Goal: Navigation & Orientation: Find specific page/section

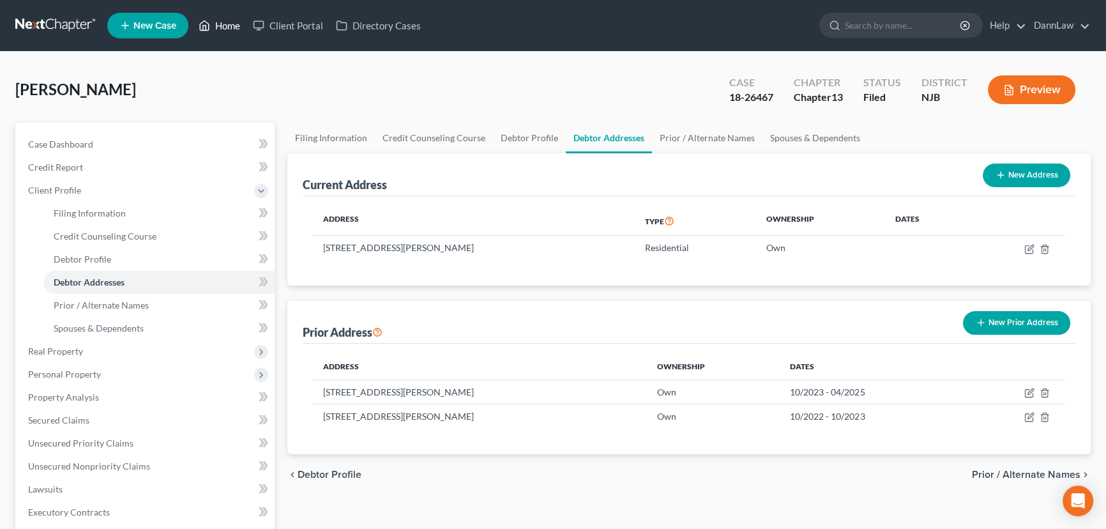
click at [221, 26] on link "Home" at bounding box center [219, 25] width 54 height 23
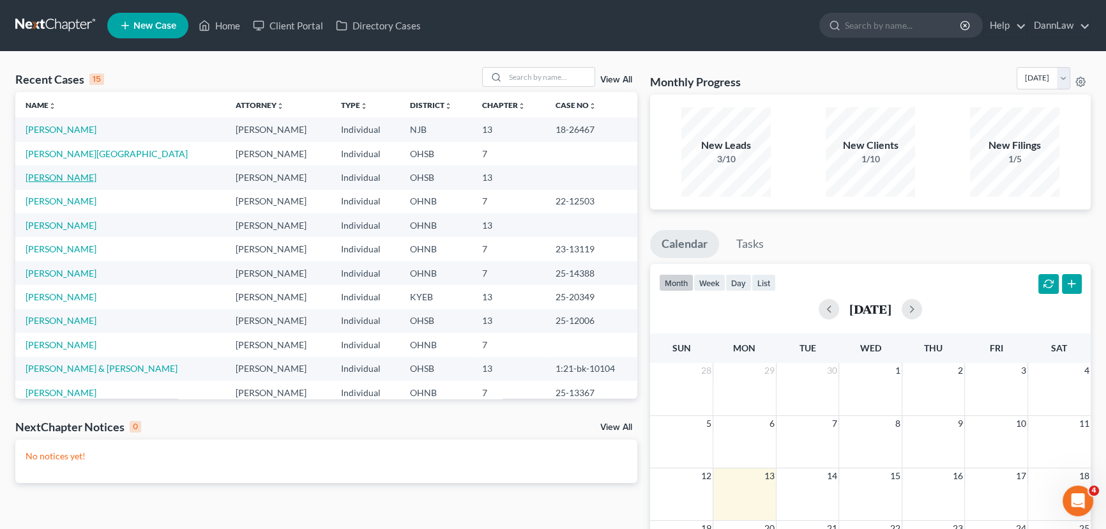
click at [71, 176] on link "[PERSON_NAME]" at bounding box center [61, 177] width 71 height 11
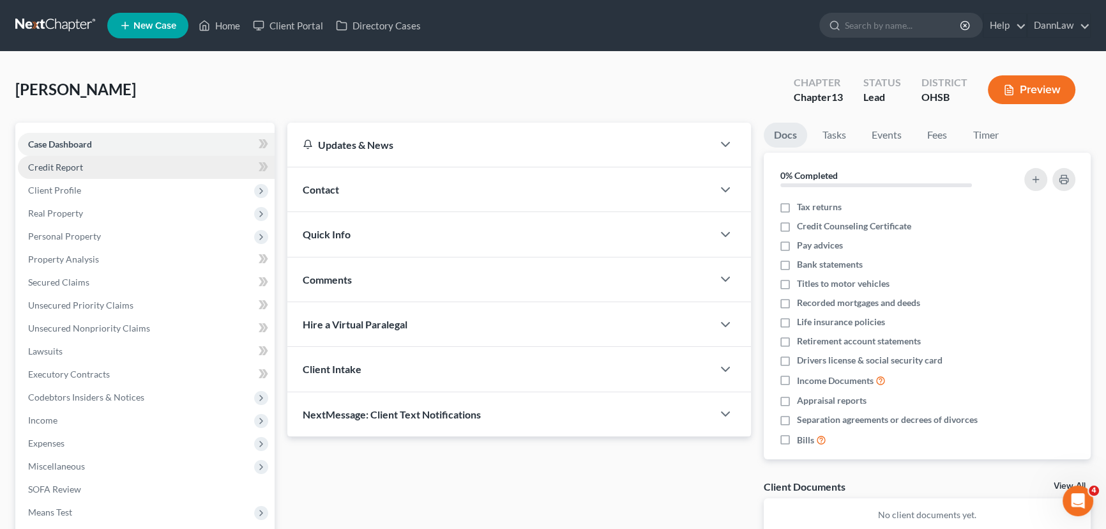
click at [57, 172] on link "Credit Report" at bounding box center [146, 167] width 257 height 23
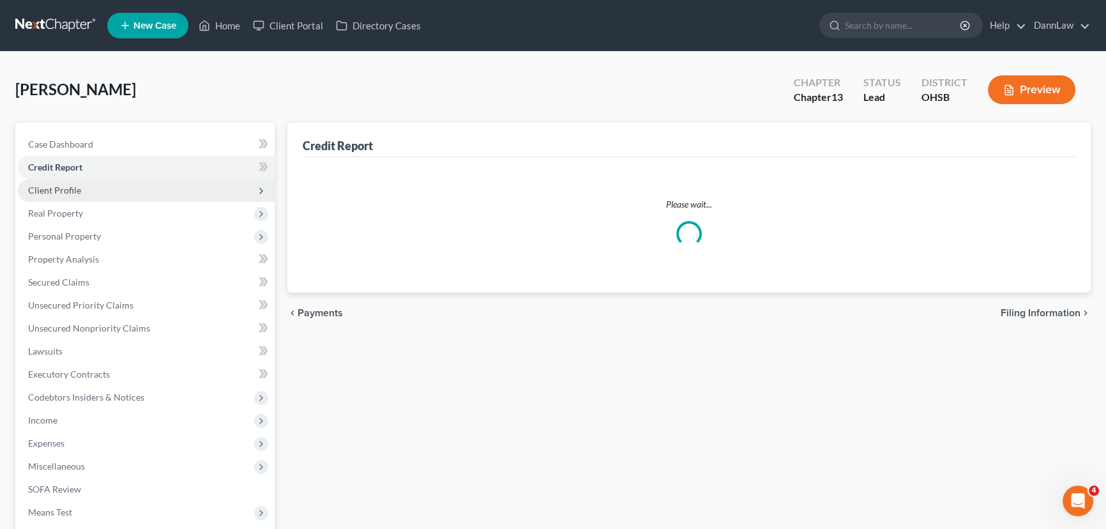
click at [62, 190] on span "Client Profile" at bounding box center [54, 189] width 53 height 11
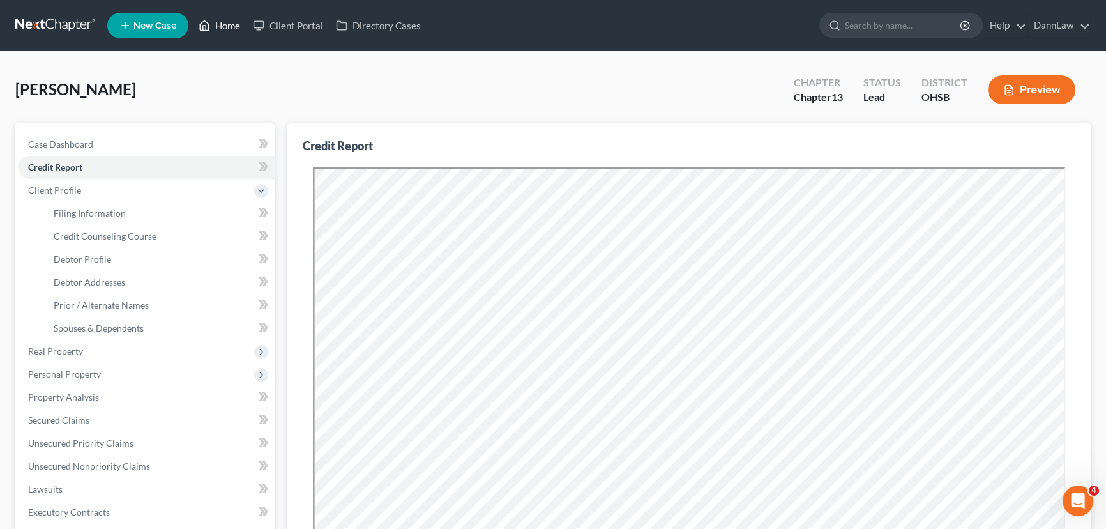
click at [225, 22] on link "Home" at bounding box center [219, 25] width 54 height 23
